Goal: Task Accomplishment & Management: Manage account settings

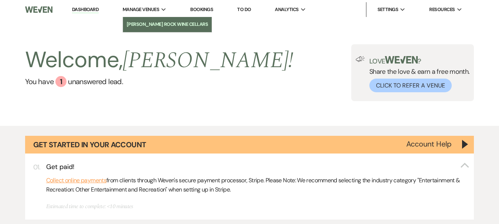
click at [159, 20] on link "[PERSON_NAME] Rock Wine Cellars" at bounding box center [167, 24] width 89 height 15
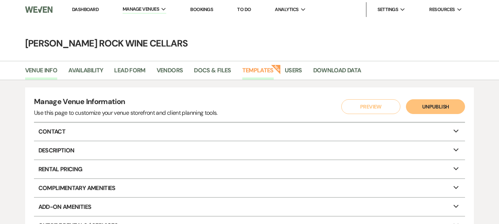
click at [258, 70] on link "Templates" at bounding box center [257, 73] width 31 height 14
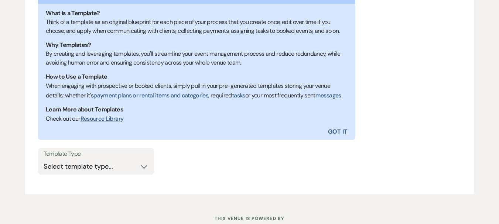
scroll to position [183, 0]
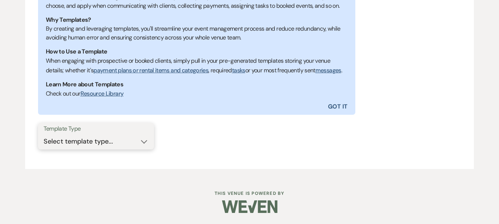
click at [144, 142] on select "Select template type... Task List Message Templates Payment Plan Inventory Item…" at bounding box center [96, 141] width 105 height 14
select select "Message Templates"
click at [44, 134] on select "Select template type... Task List Message Templates Payment Plan Inventory Item…" at bounding box center [96, 141] width 105 height 14
